Goal: Task Accomplishment & Management: Manage account settings

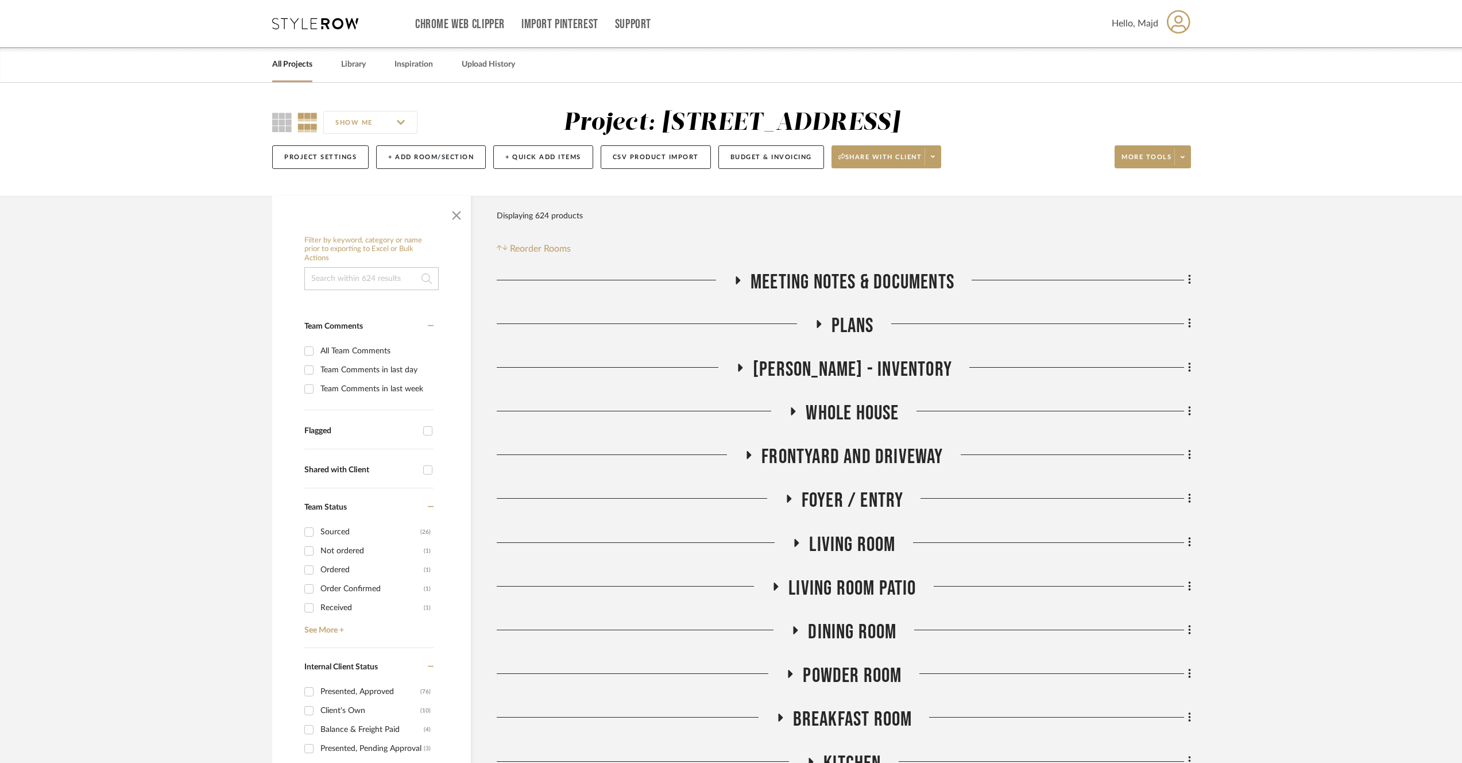
scroll to position [117, 0]
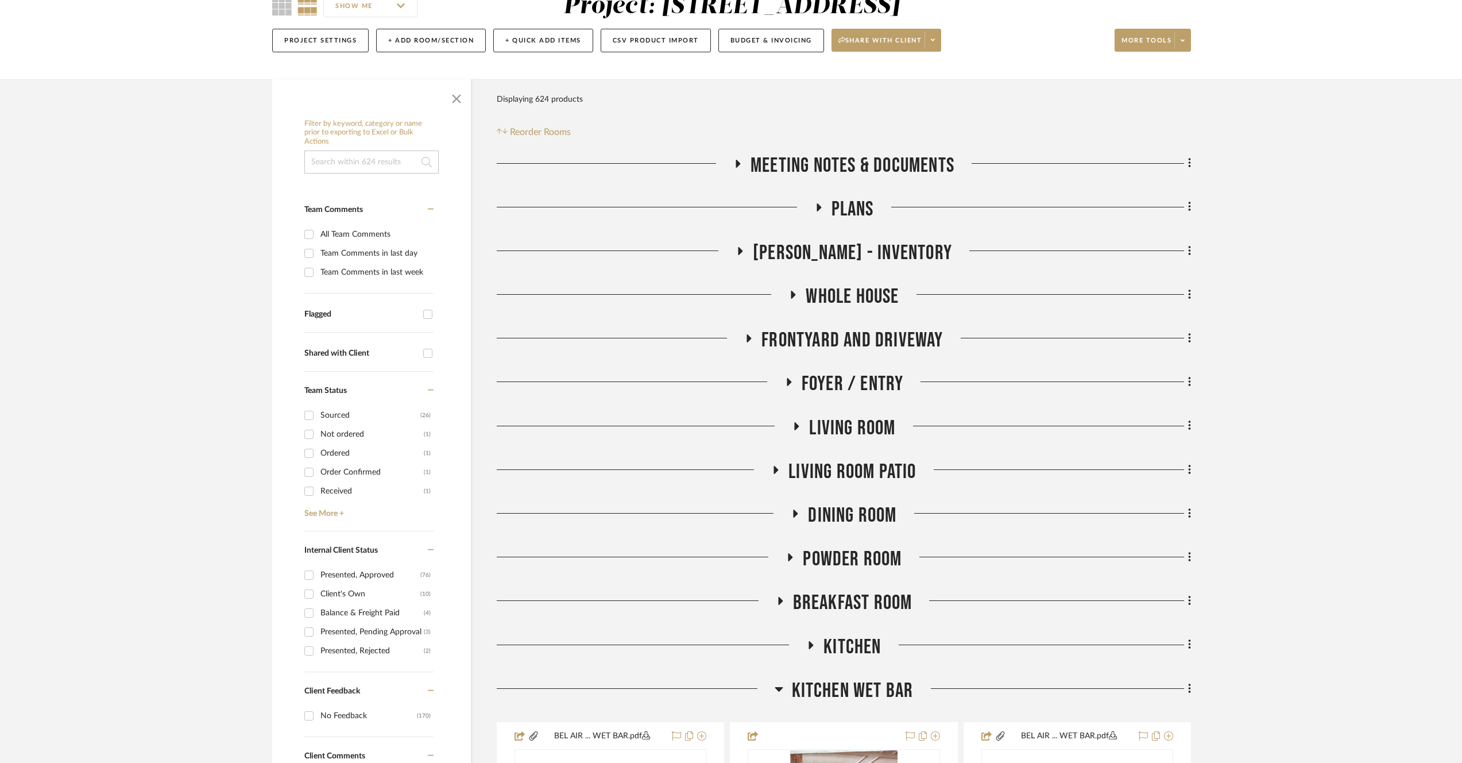
click at [852, 439] on span "Living Room" at bounding box center [852, 428] width 86 height 25
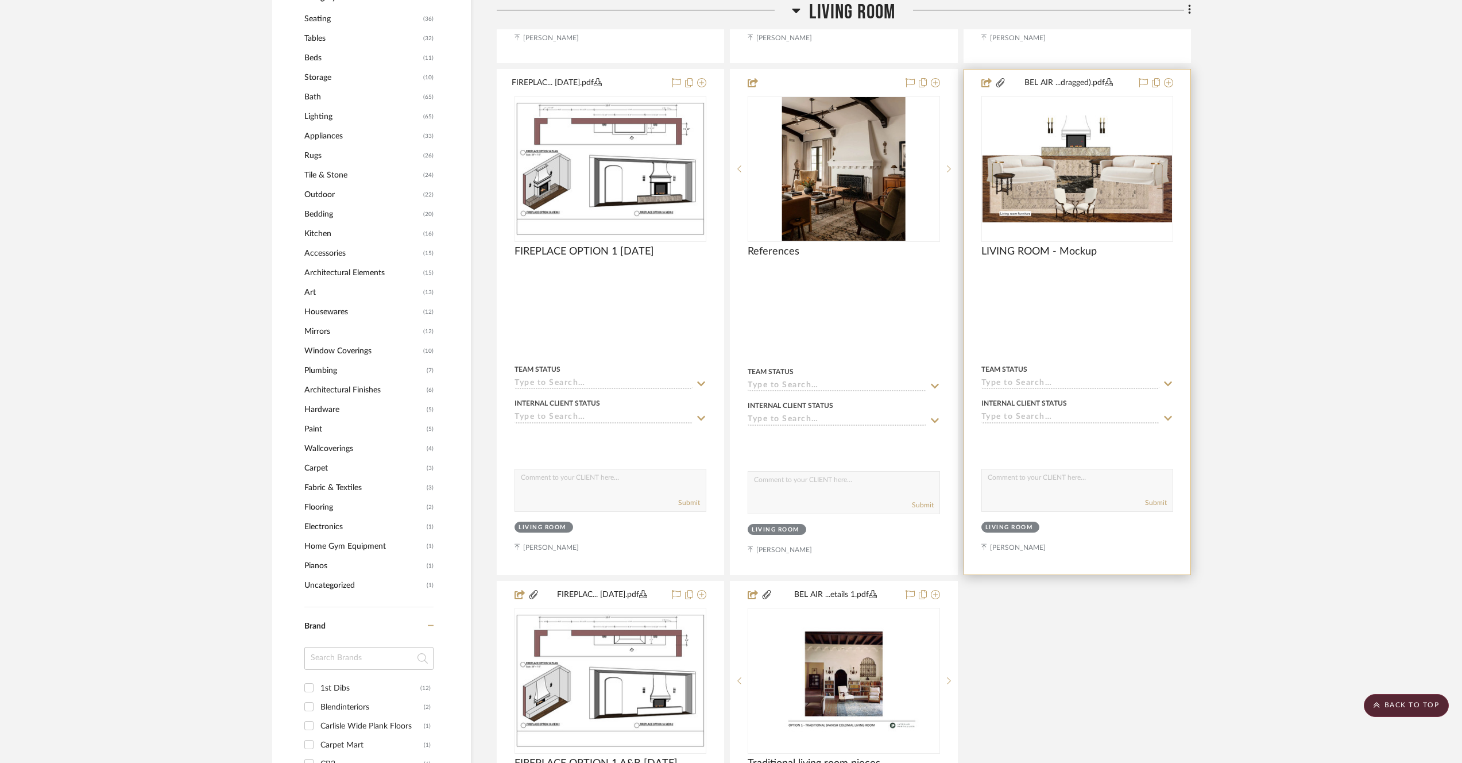
scroll to position [877, 0]
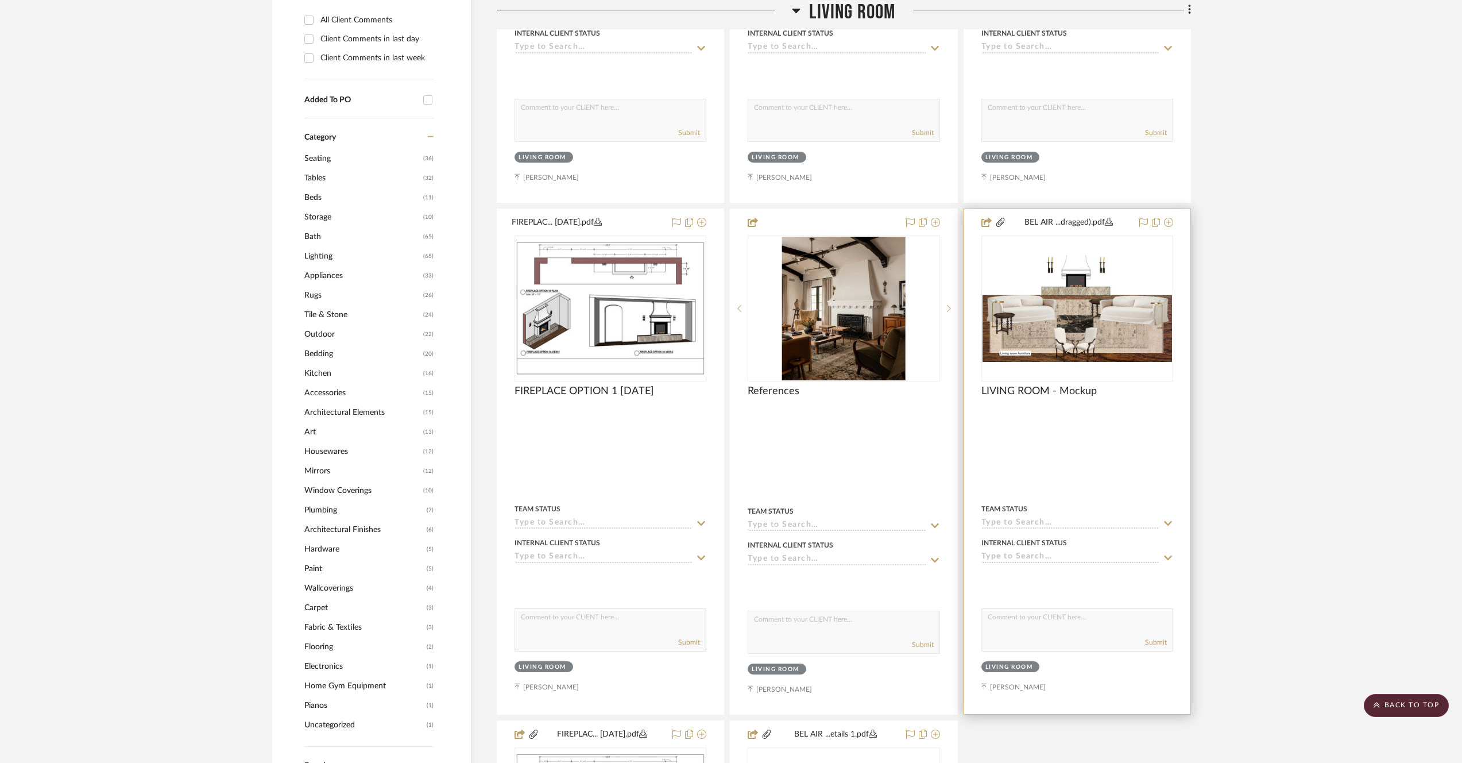
click at [1104, 272] on img "0" at bounding box center [1078, 308] width 190 height 107
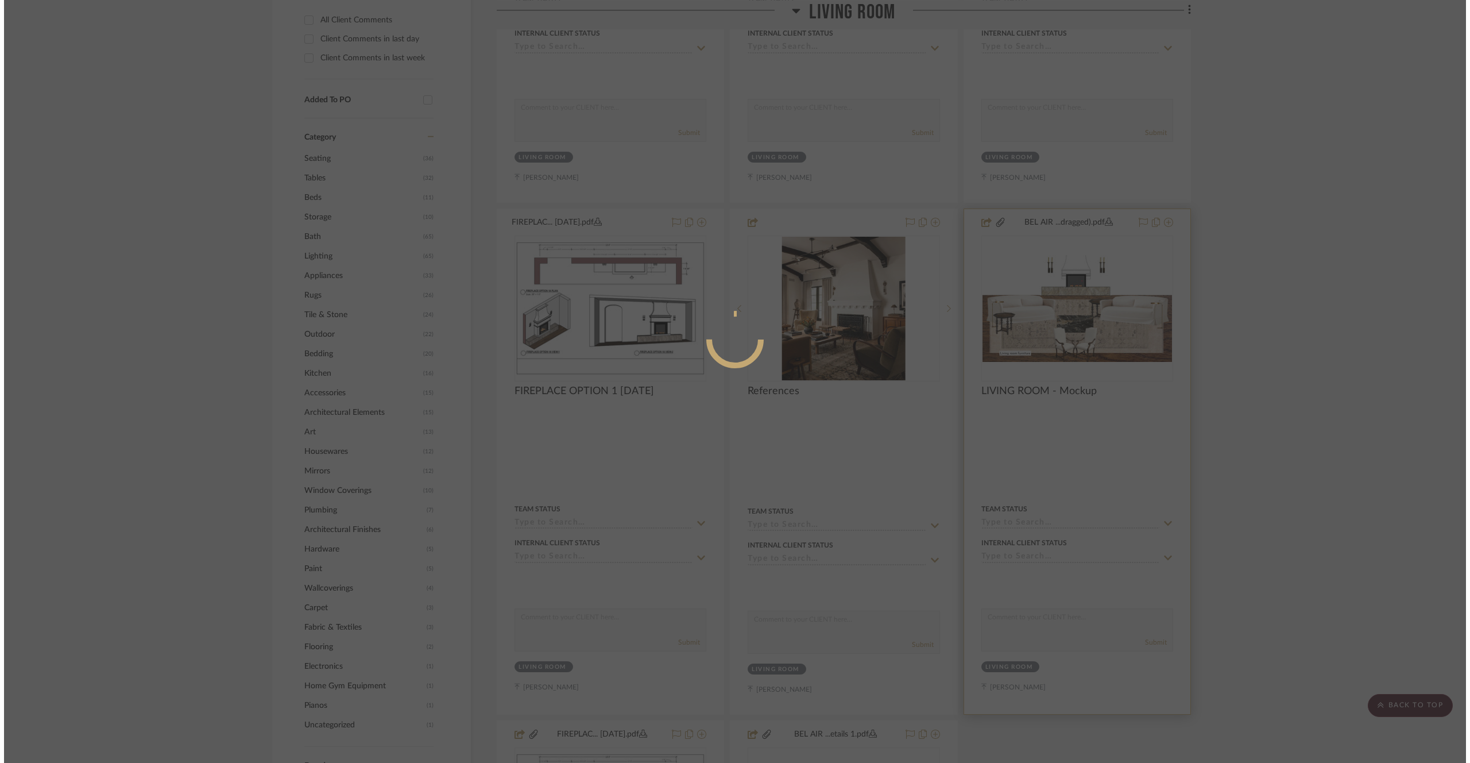
scroll to position [0, 0]
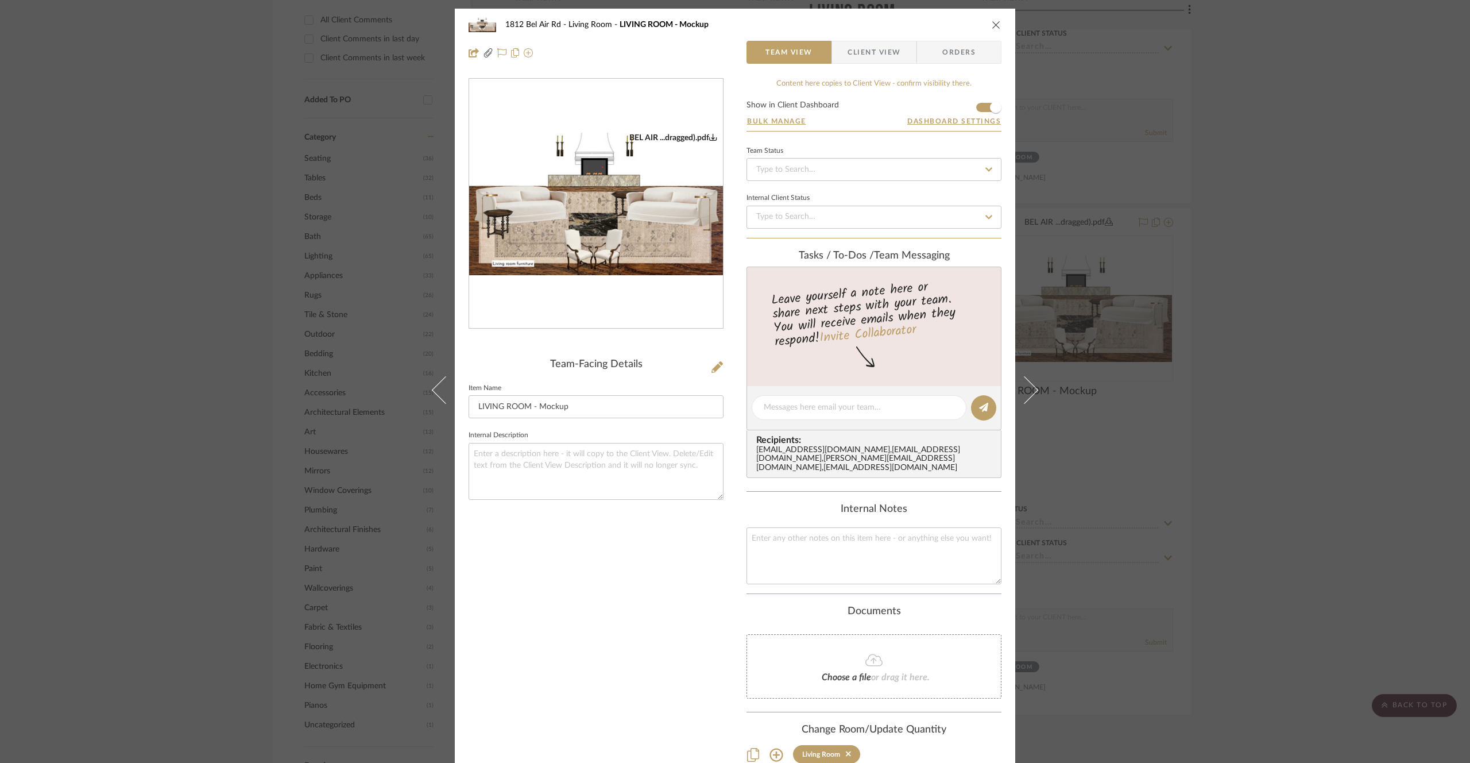
click at [713, 137] on icon "0" at bounding box center [713, 137] width 8 height 8
click at [227, 243] on div "1812 Bel Air Rd Living Room LIVING ROOM - Mockup Team View Client View Orders B…" at bounding box center [735, 381] width 1470 height 763
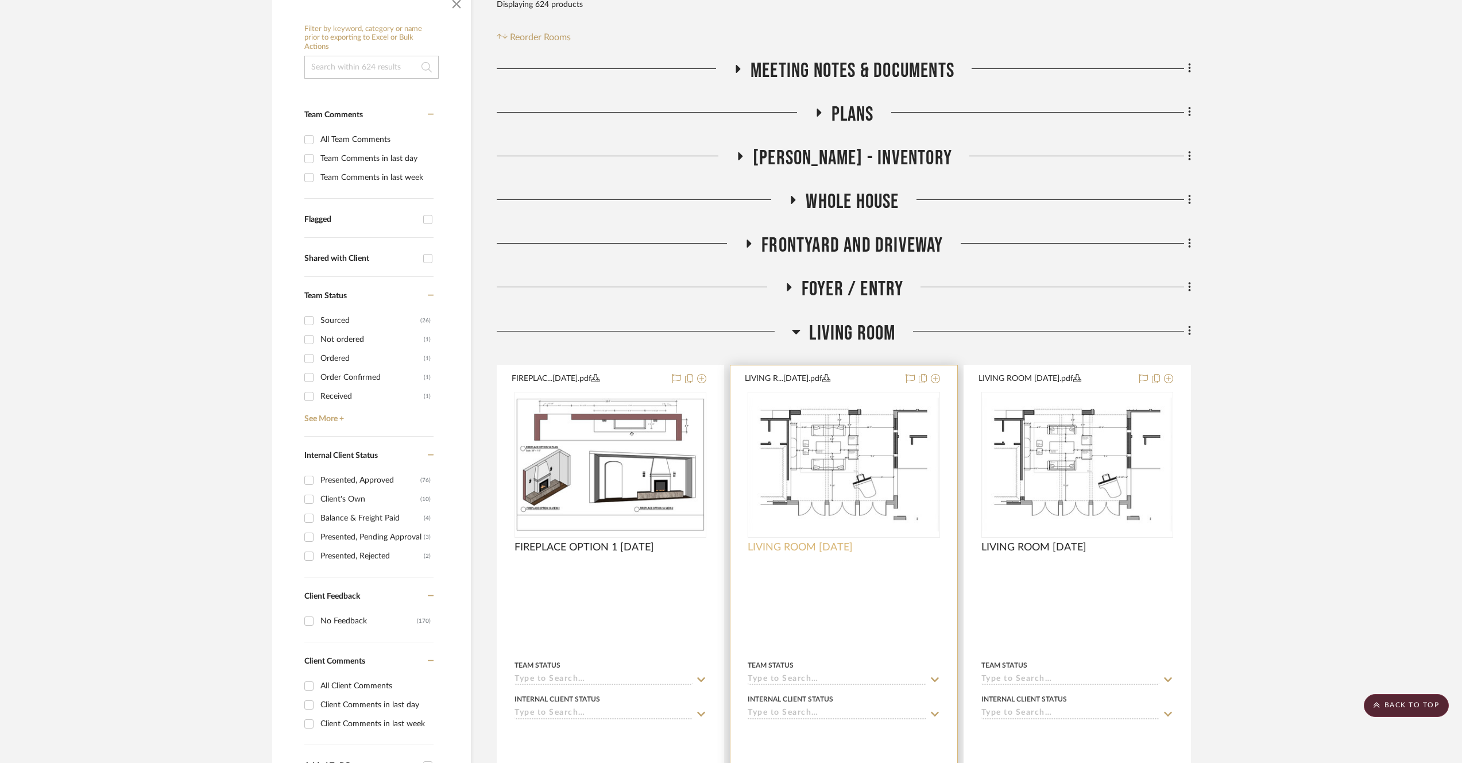
scroll to position [329, 0]
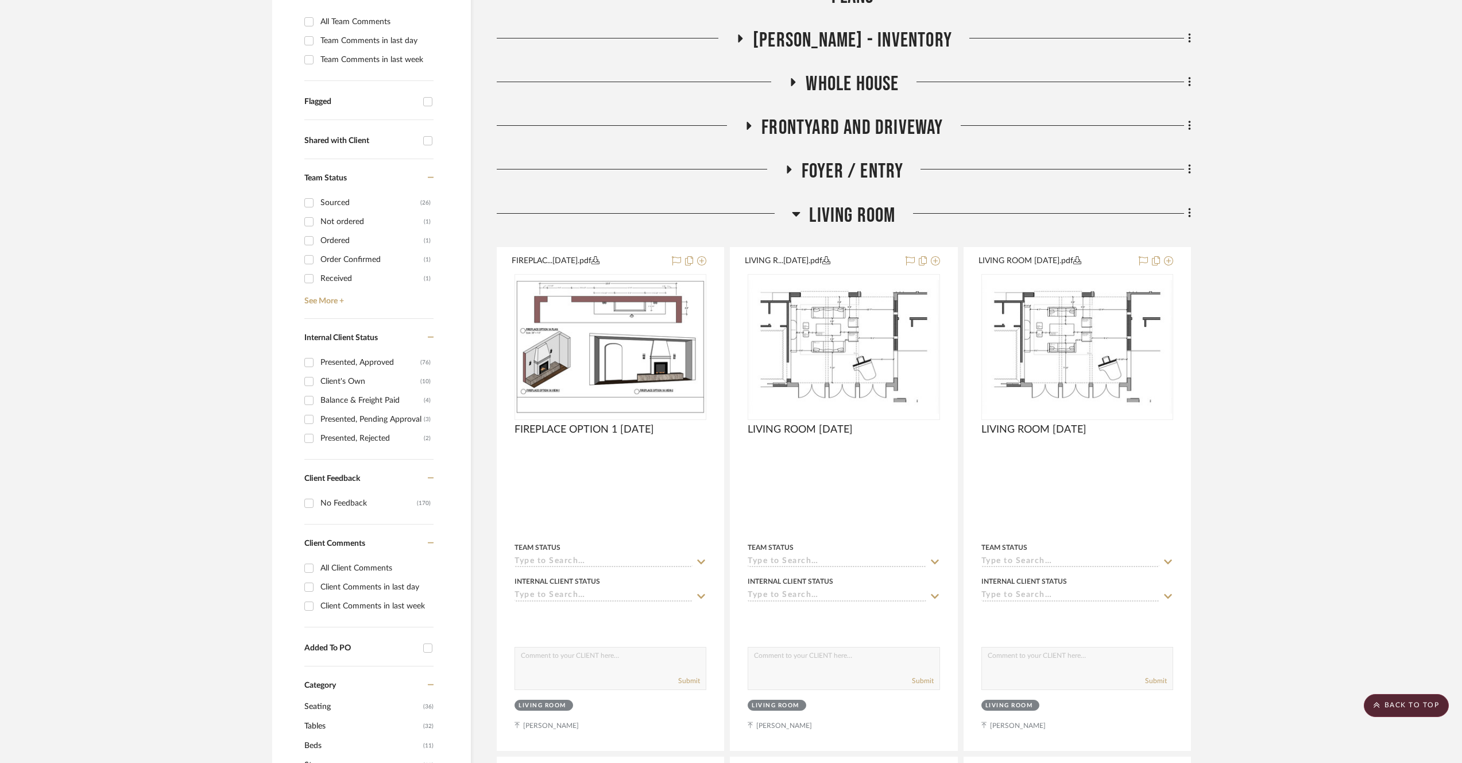
click at [834, 207] on span "Living Room" at bounding box center [852, 215] width 86 height 25
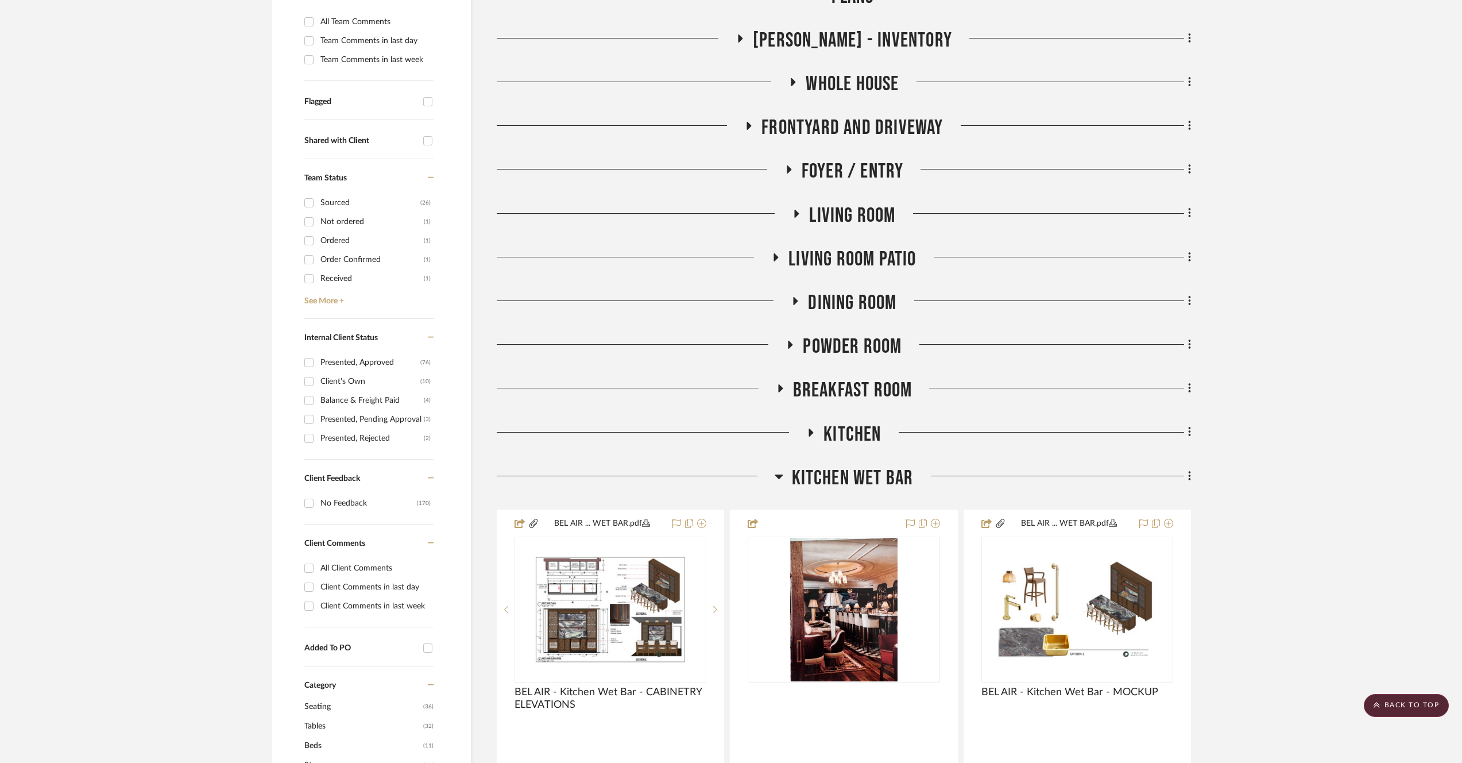
click at [841, 472] on span "Kitchen Wet Bar" at bounding box center [853, 478] width 122 height 25
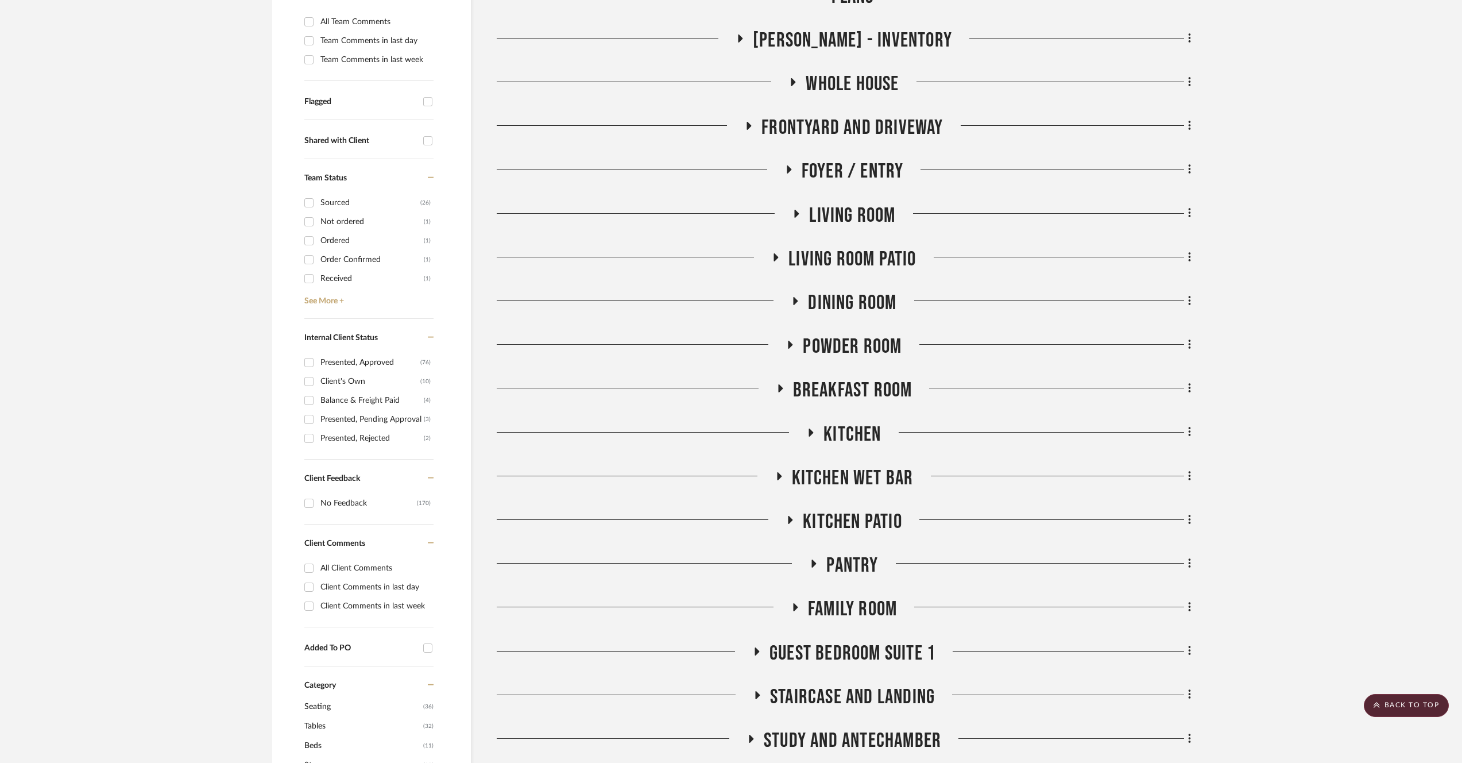
click at [863, 348] on span "Powder Room" at bounding box center [852, 346] width 99 height 25
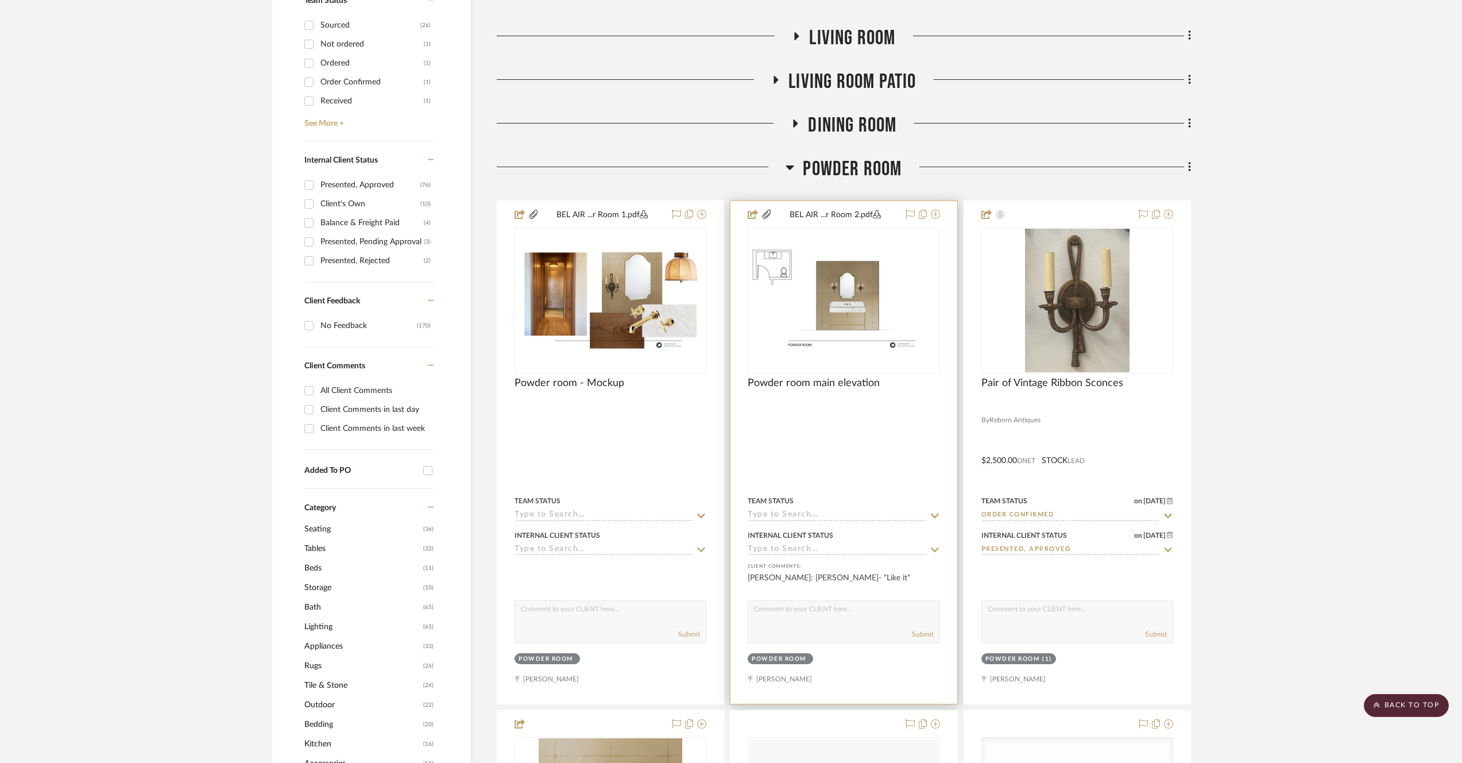
scroll to position [89, 0]
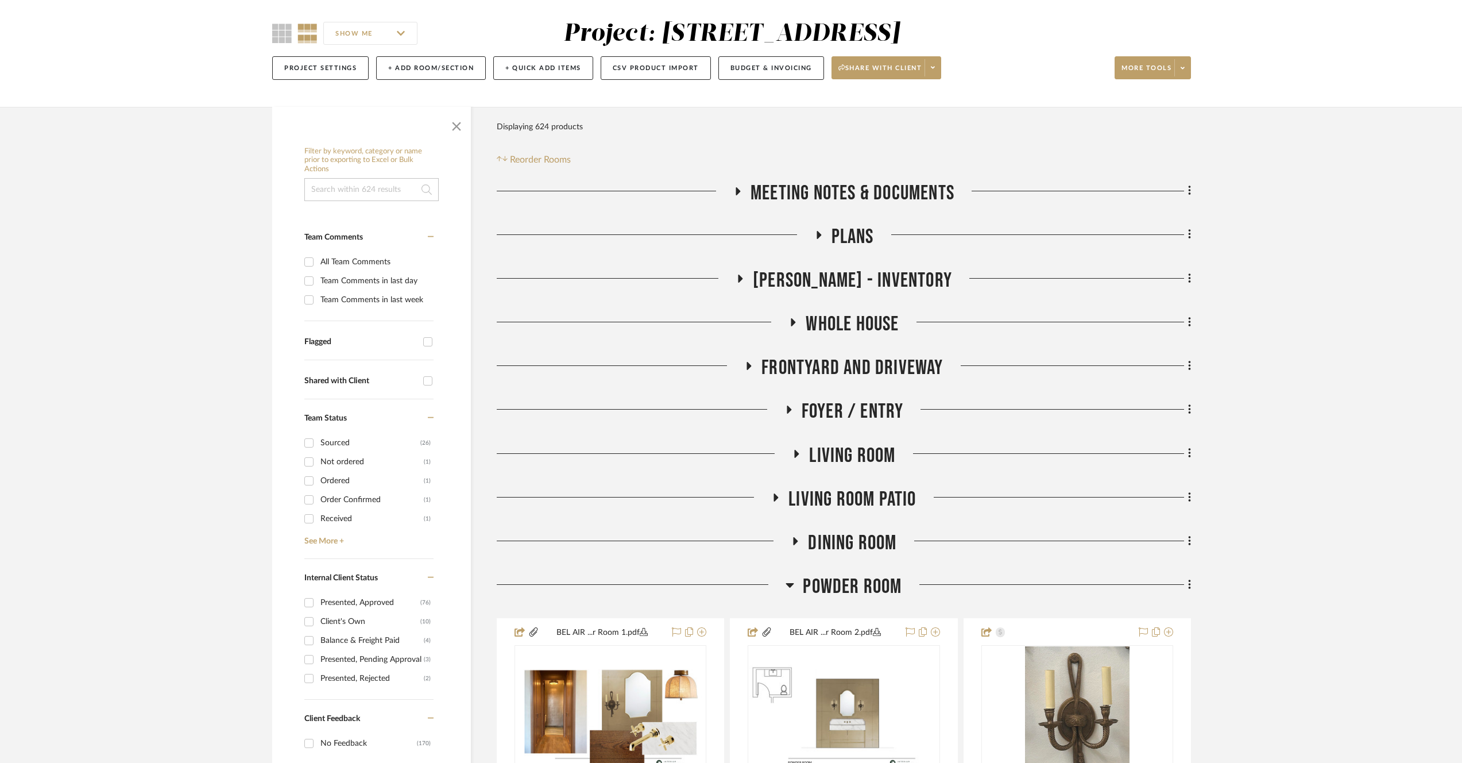
click at [852, 547] on span "Dining Room" at bounding box center [852, 543] width 88 height 25
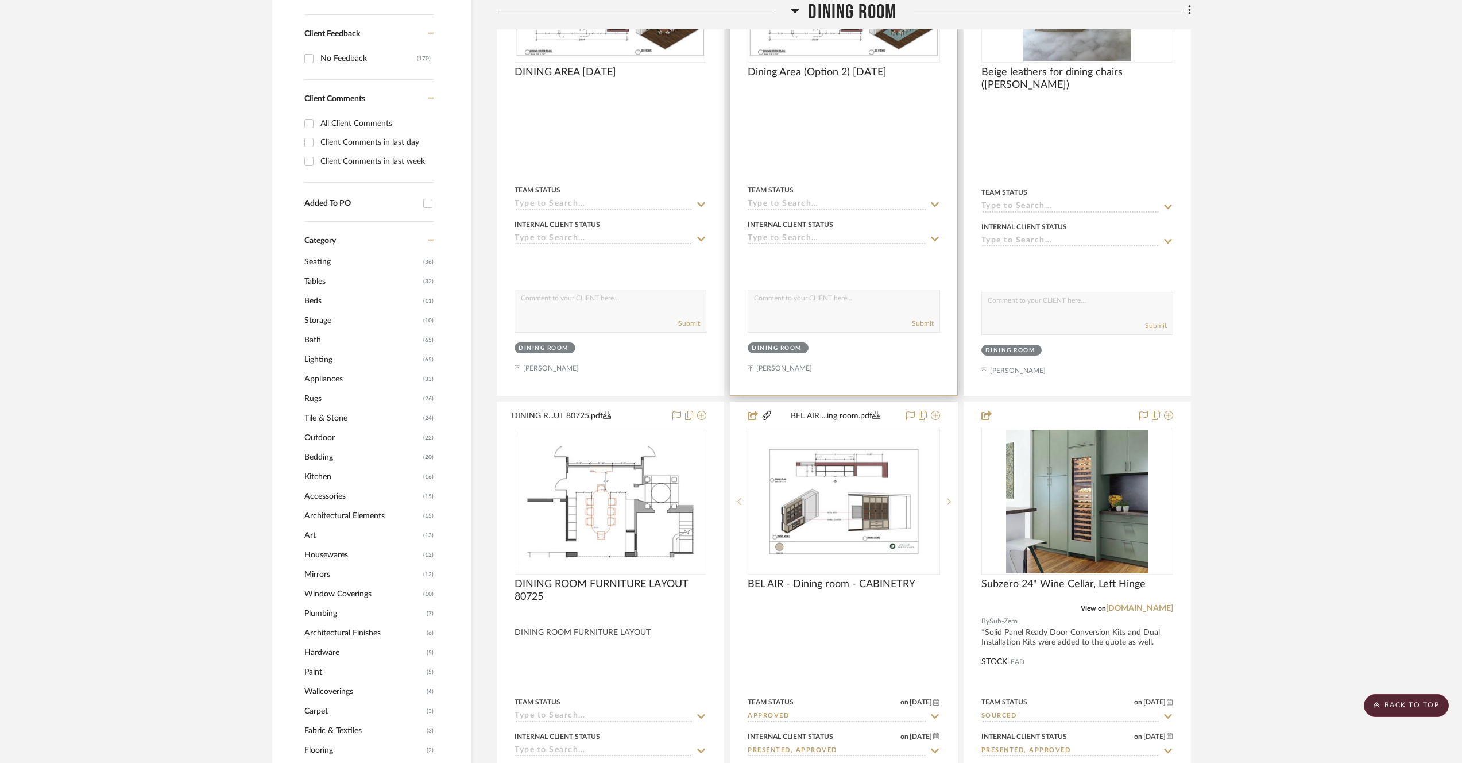
scroll to position [394, 0]
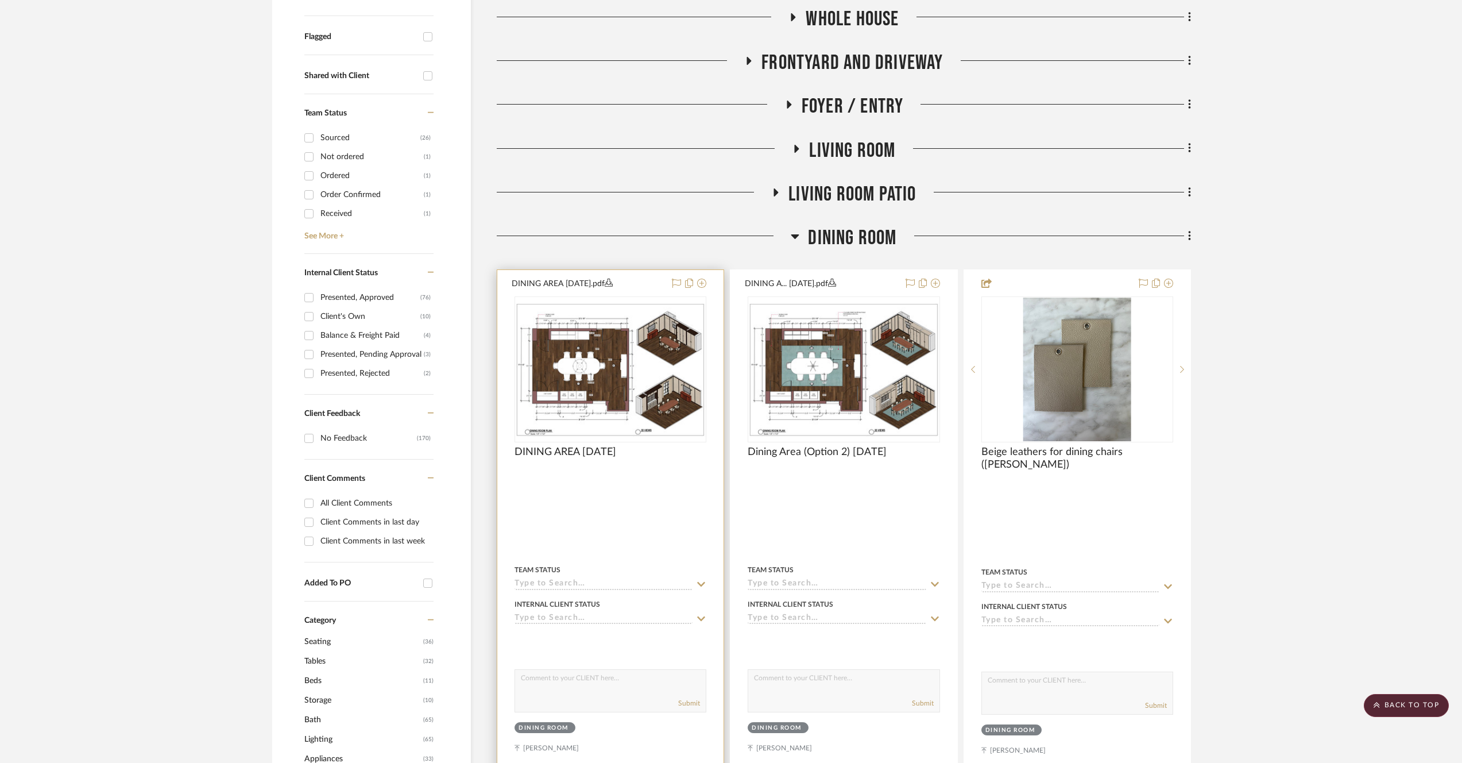
click at [539, 396] on img "0" at bounding box center [611, 370] width 190 height 134
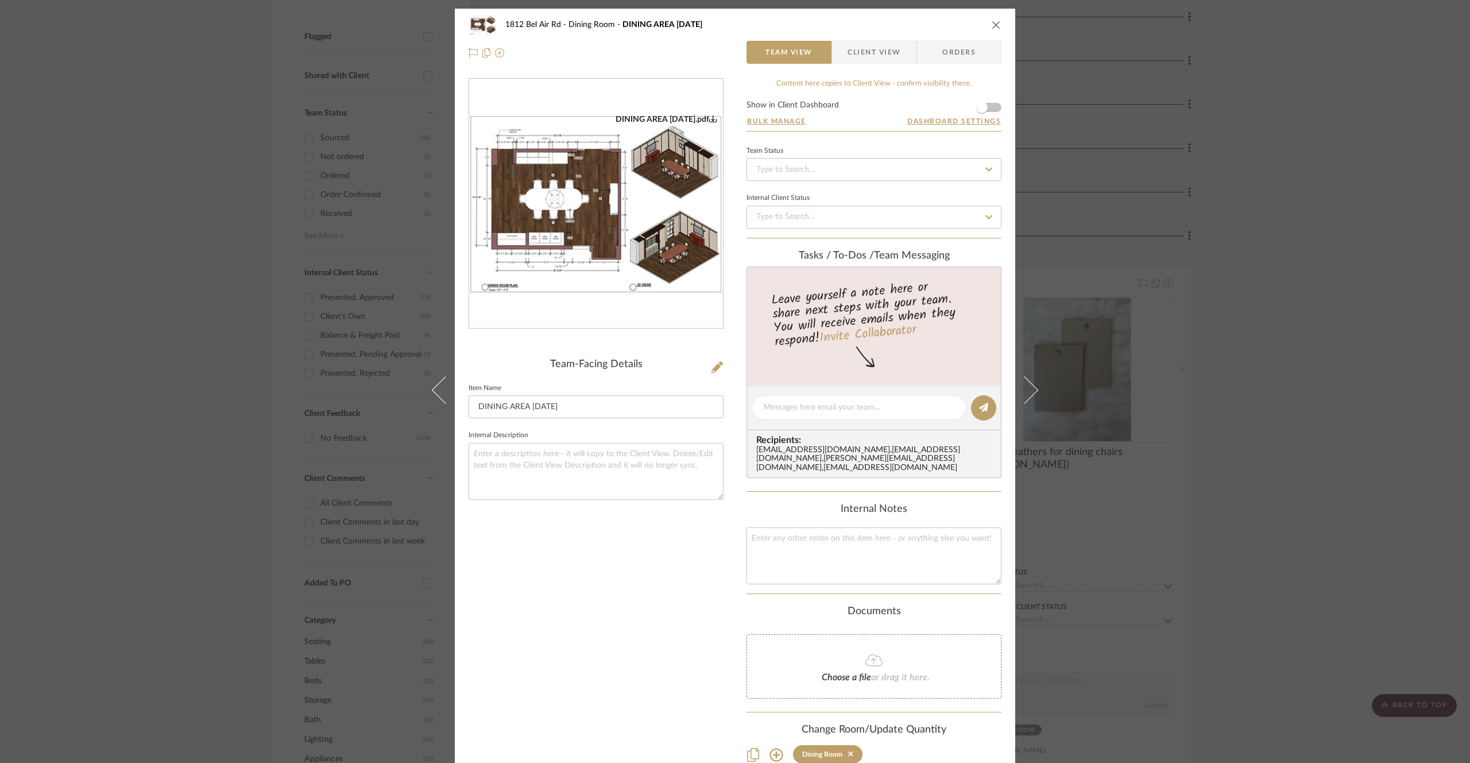
click at [621, 269] on img "0" at bounding box center [596, 203] width 254 height 179
